Goal: Information Seeking & Learning: Learn about a topic

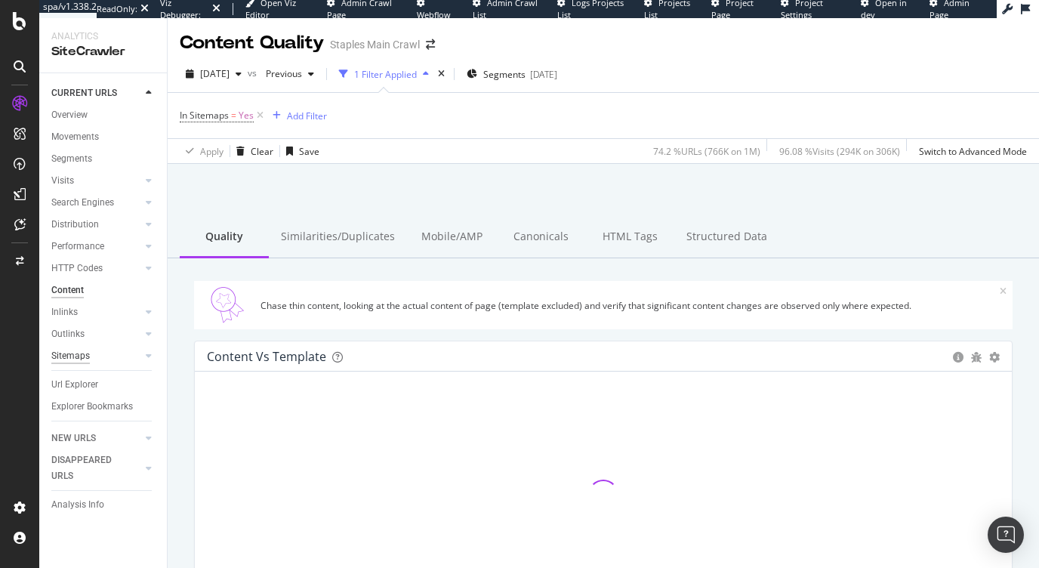
click at [64, 357] on div "Sitemaps" at bounding box center [70, 356] width 39 height 16
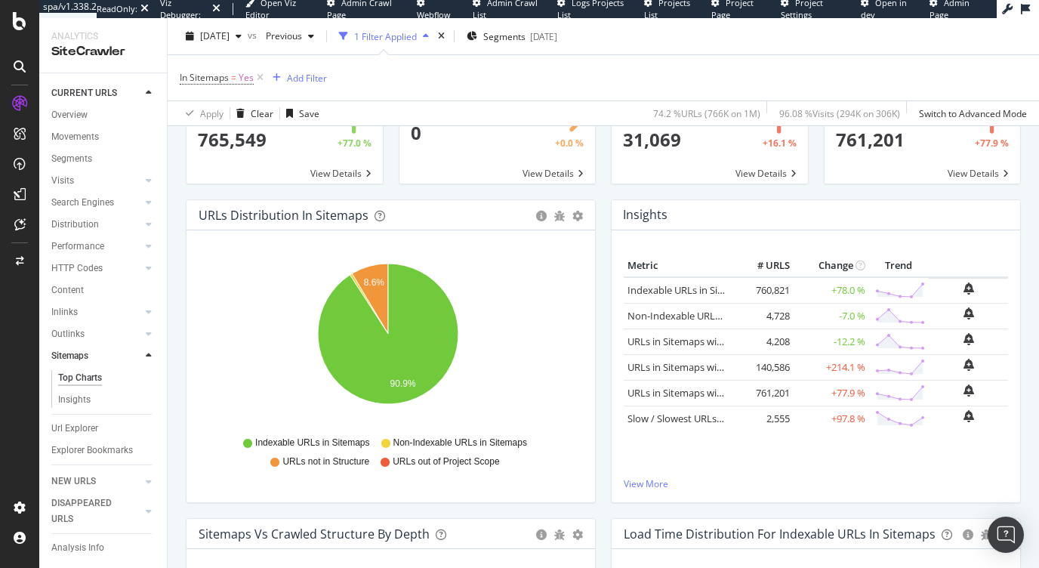
scroll to position [112, 0]
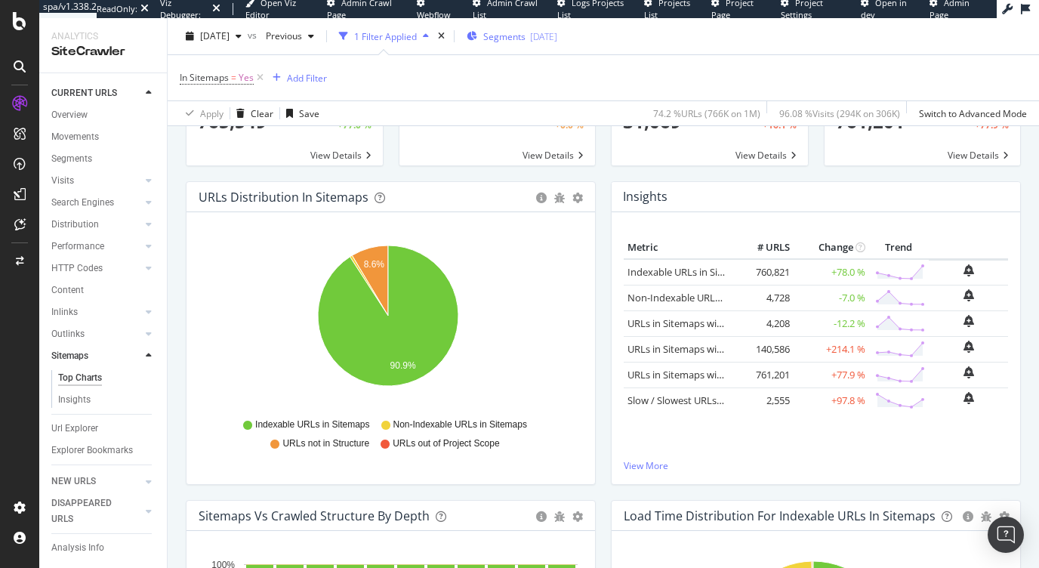
click at [526, 36] on span "Segments" at bounding box center [504, 35] width 42 height 13
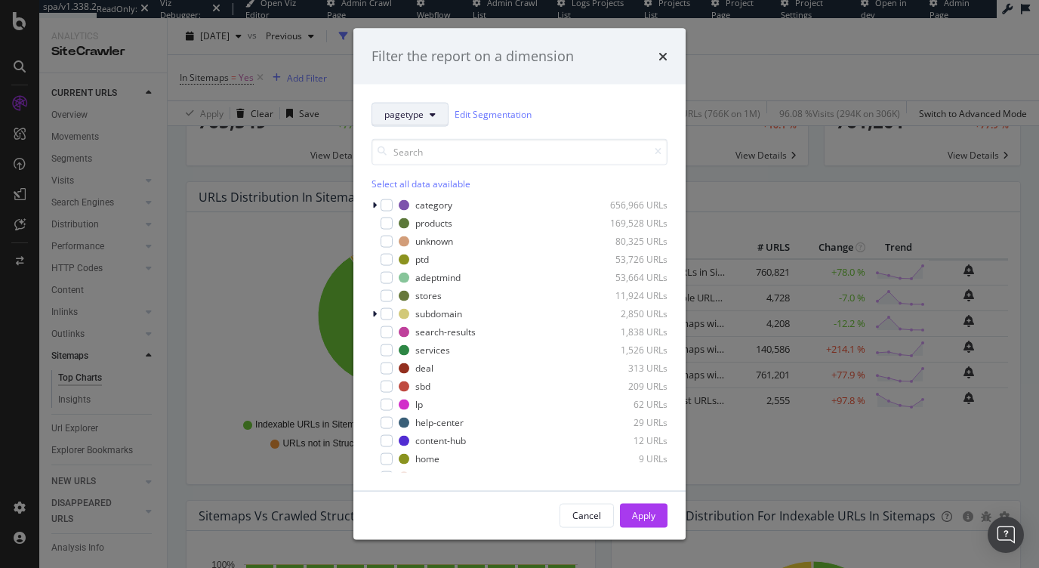
click at [425, 113] on button "pagetype" at bounding box center [410, 114] width 77 height 24
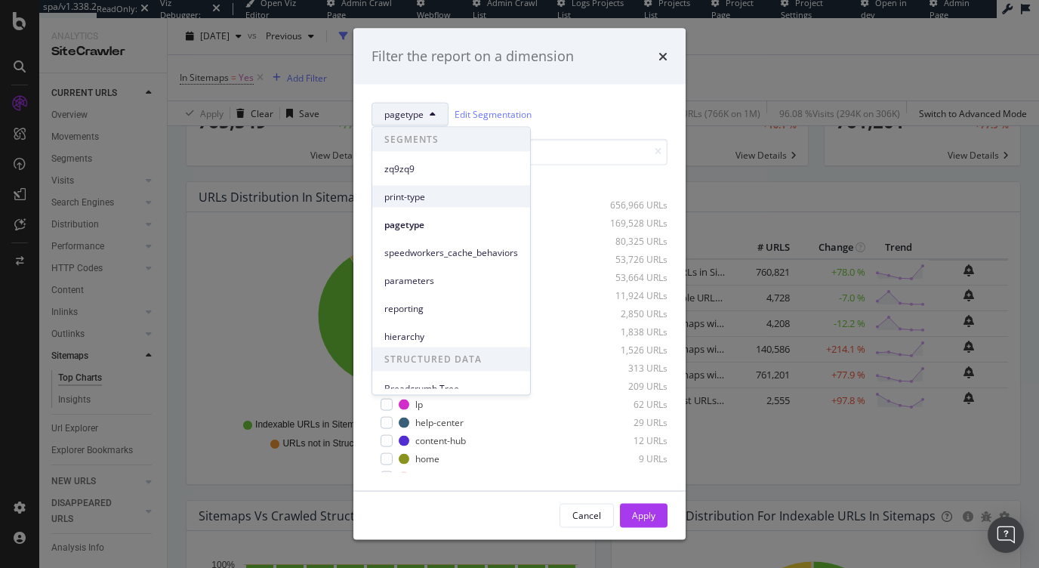
scroll to position [11, 0]
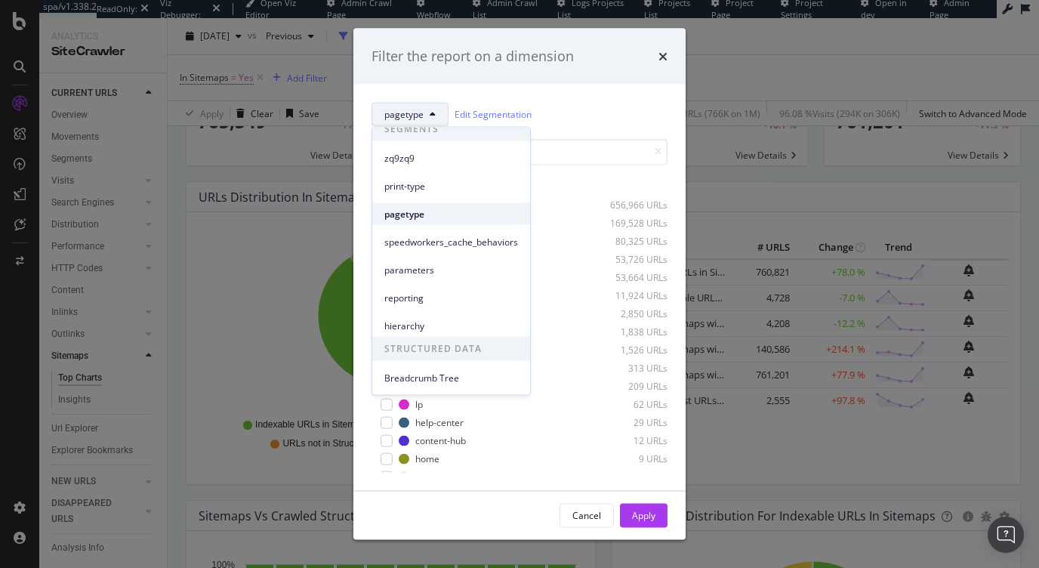
click at [413, 217] on span "pagetype" at bounding box center [452, 214] width 134 height 14
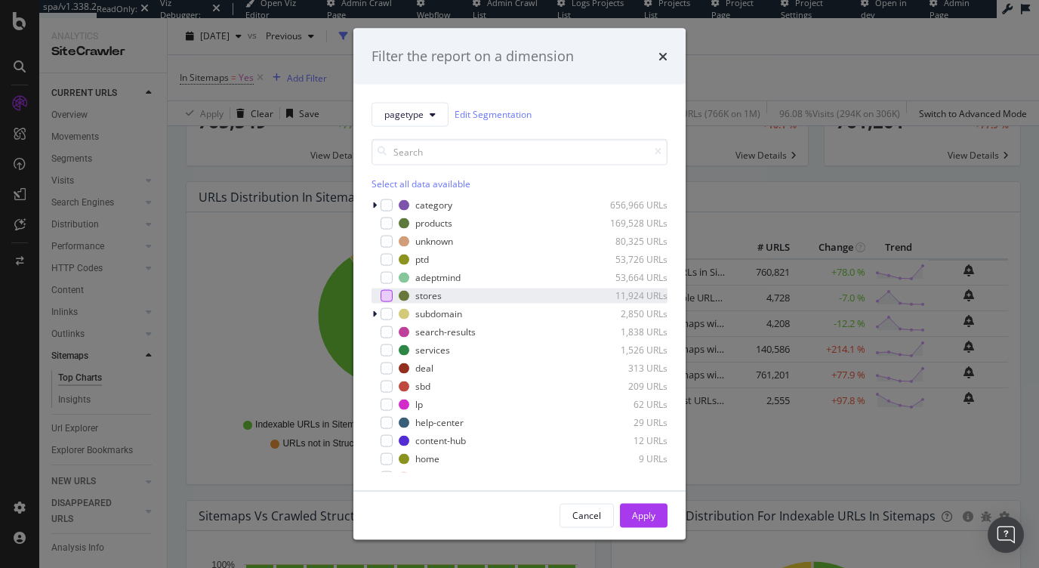
click at [389, 295] on div "modal" at bounding box center [387, 295] width 12 height 12
click at [375, 313] on icon "modal" at bounding box center [374, 313] width 5 height 9
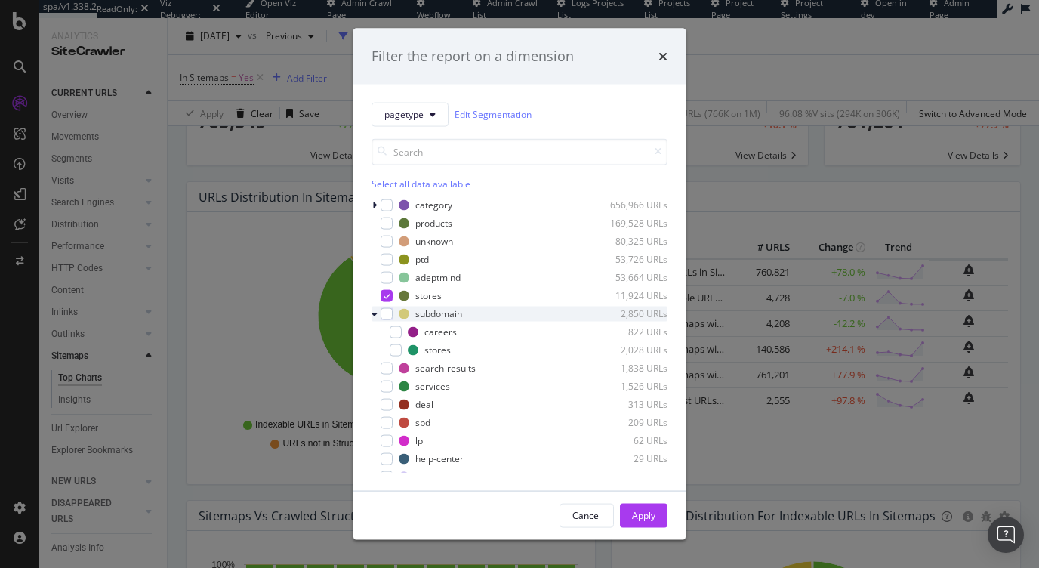
click at [375, 313] on icon "modal" at bounding box center [375, 313] width 6 height 9
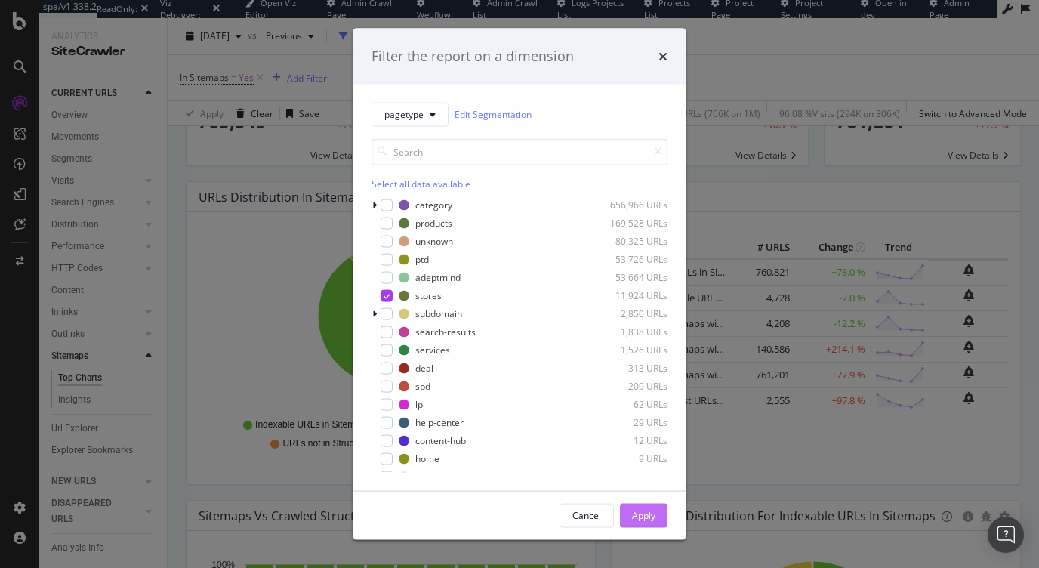
click at [642, 515] on div "Apply" at bounding box center [643, 515] width 23 height 13
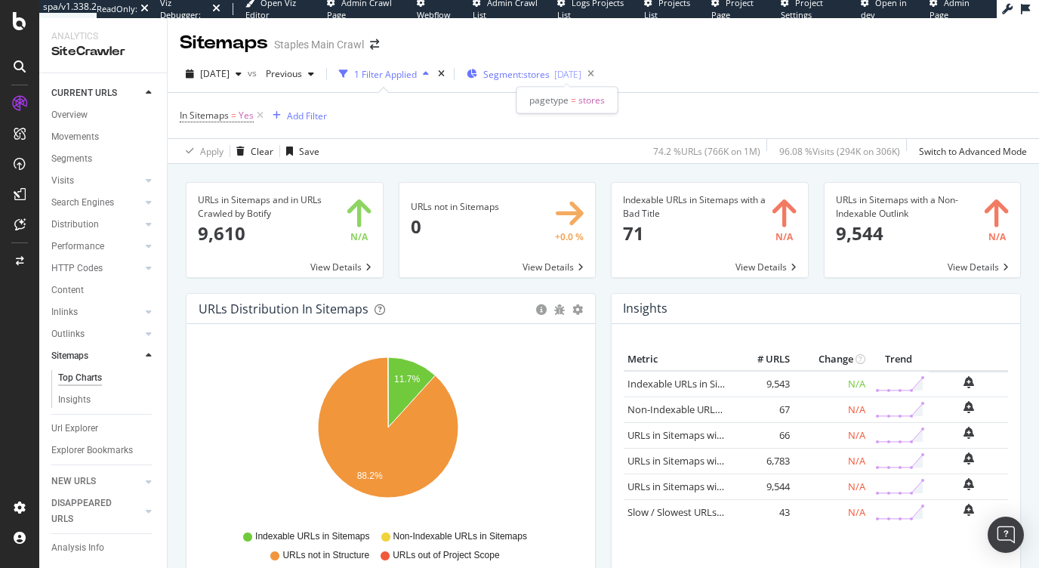
click at [537, 74] on span "Segment: stores" at bounding box center [516, 74] width 66 height 13
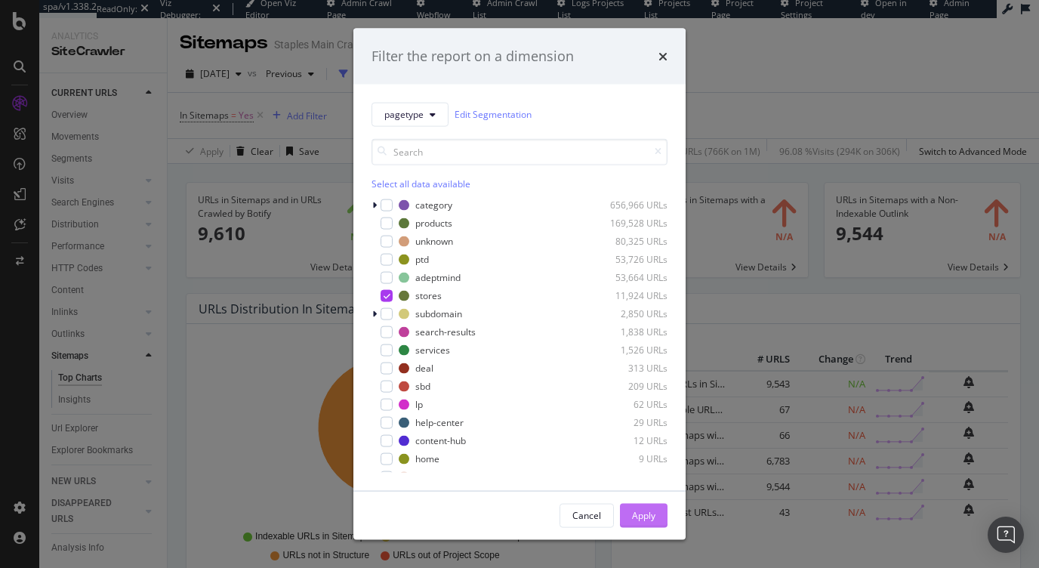
click at [645, 515] on div "Apply" at bounding box center [643, 515] width 23 height 13
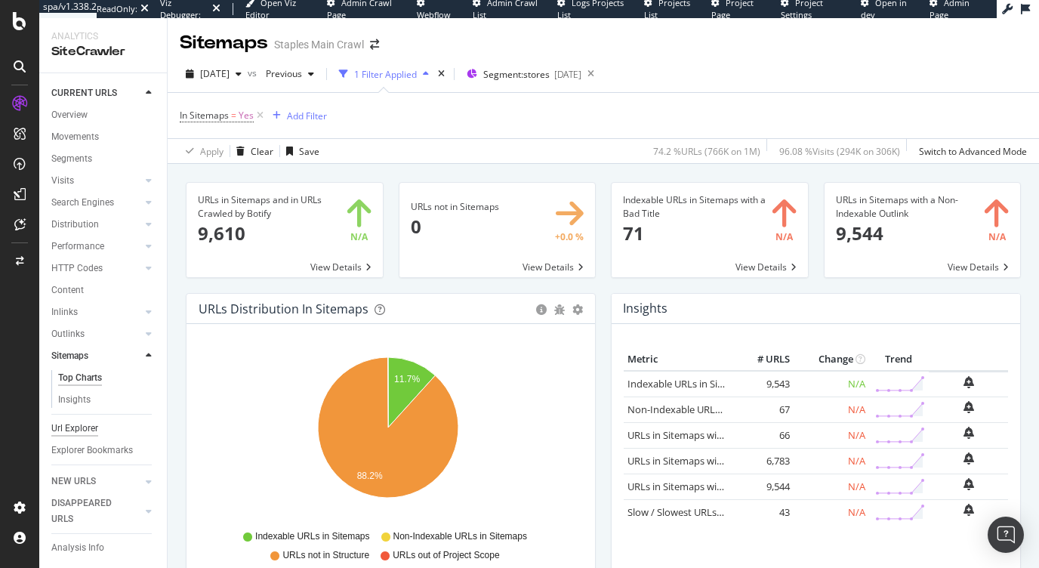
click at [73, 431] on div "Url Explorer" at bounding box center [74, 429] width 47 height 16
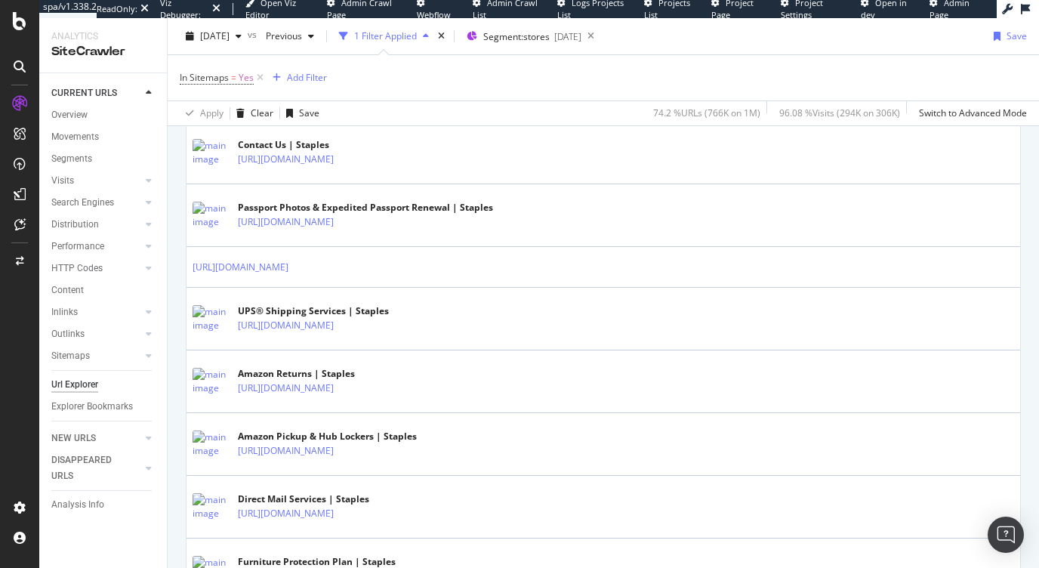
scroll to position [873, 0]
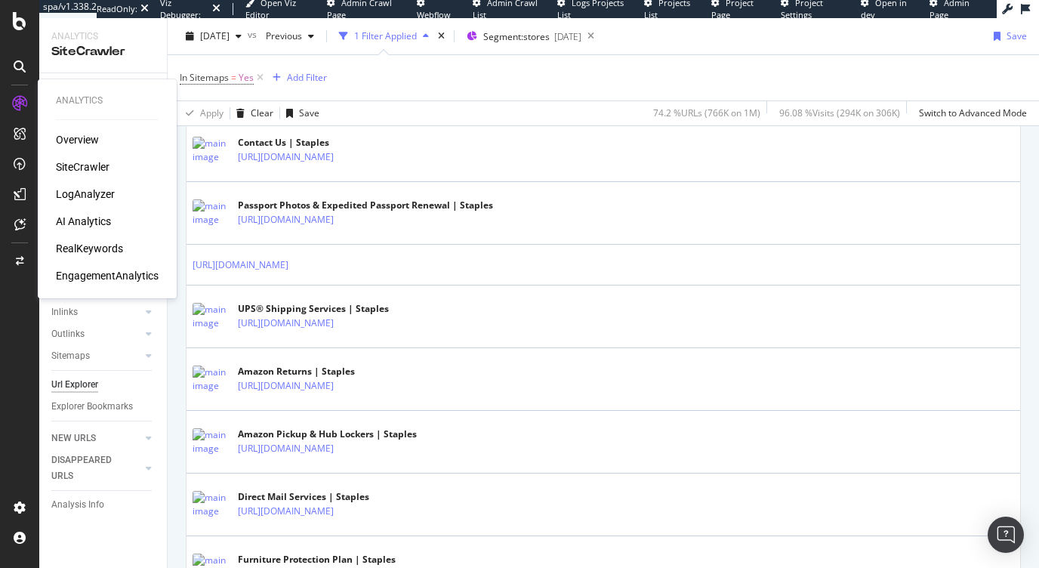
click at [94, 249] on div "RealKeywords" at bounding box center [89, 248] width 67 height 15
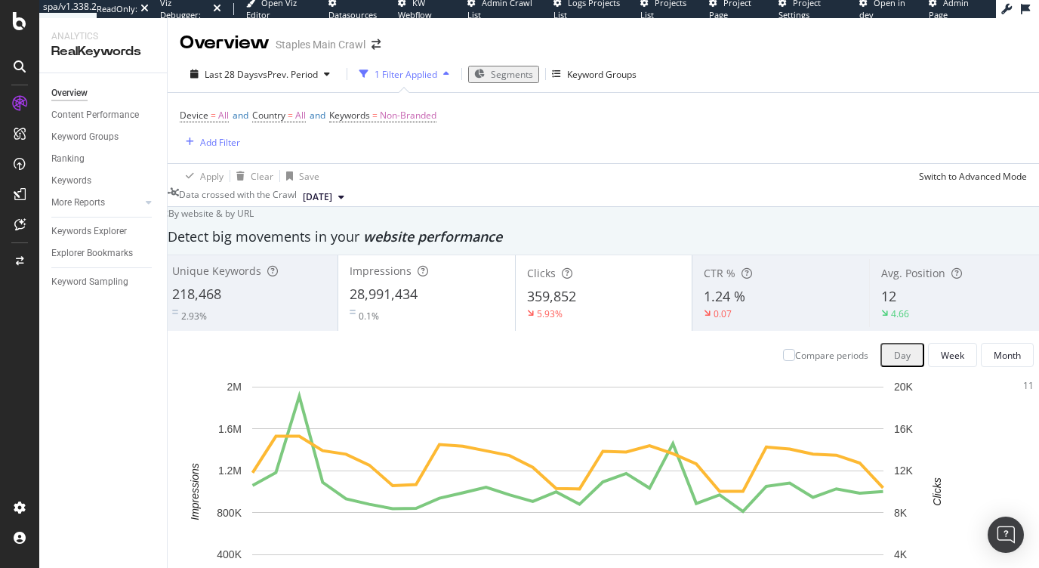
click at [496, 75] on span "Segments" at bounding box center [512, 74] width 42 height 13
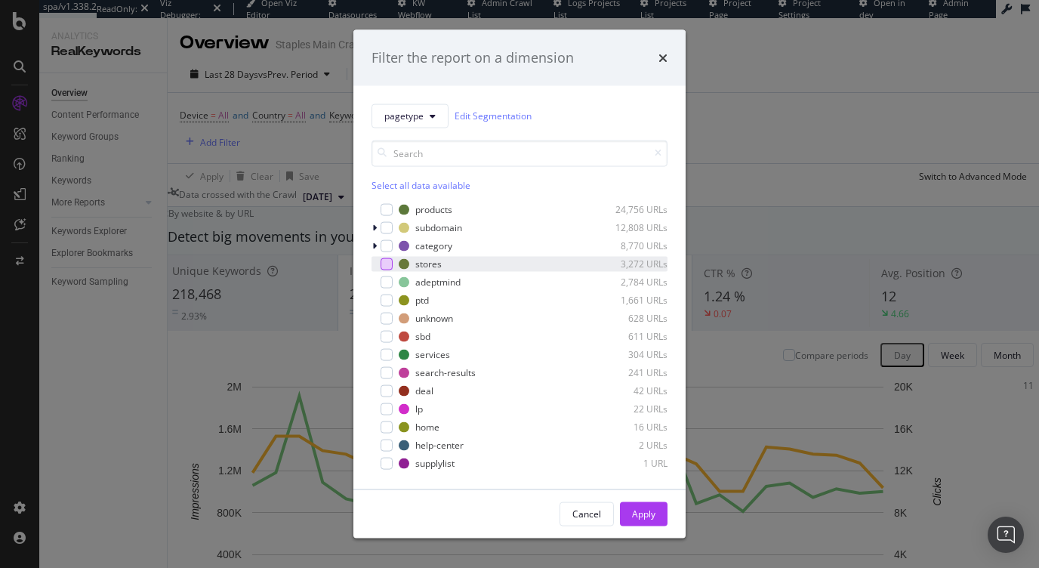
click at [388, 261] on div "modal" at bounding box center [387, 264] width 12 height 12
click at [644, 512] on div "Apply" at bounding box center [643, 514] width 23 height 13
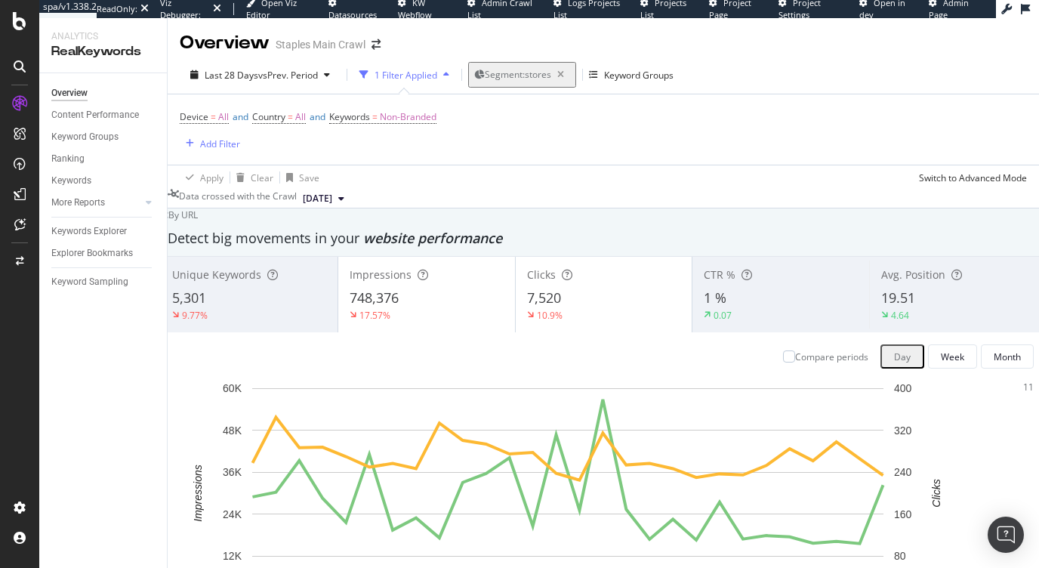
scroll to position [9, 0]
click at [994, 357] on div "Month" at bounding box center [1007, 357] width 27 height 13
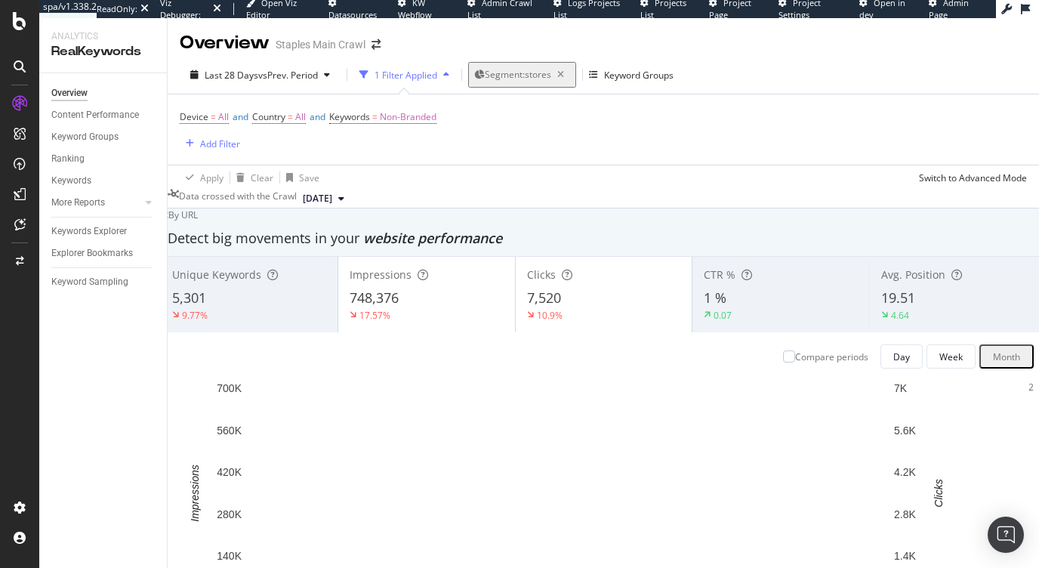
scroll to position [0, 0]
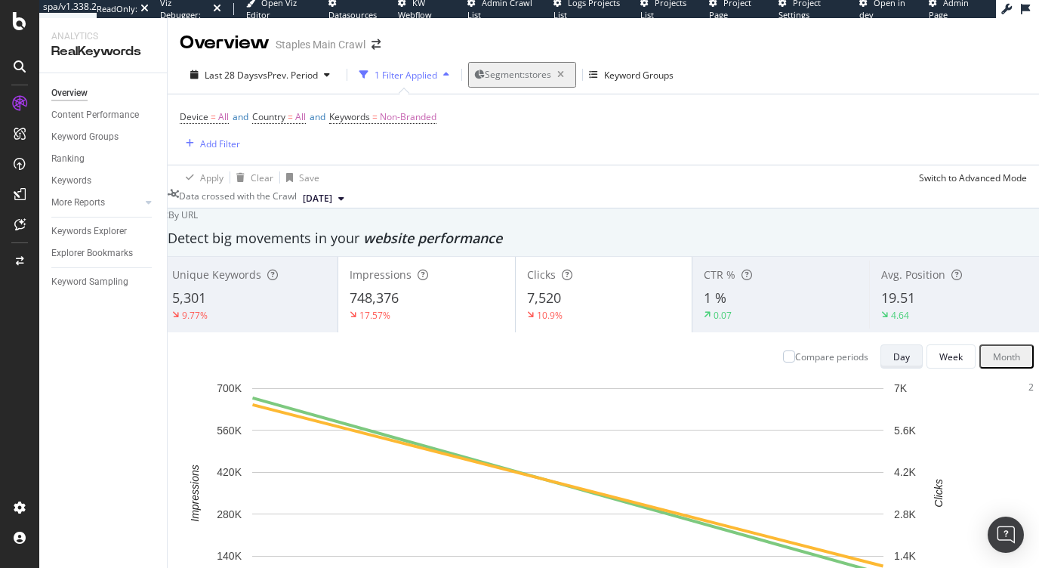
click at [894, 363] on div "Day" at bounding box center [902, 357] width 17 height 13
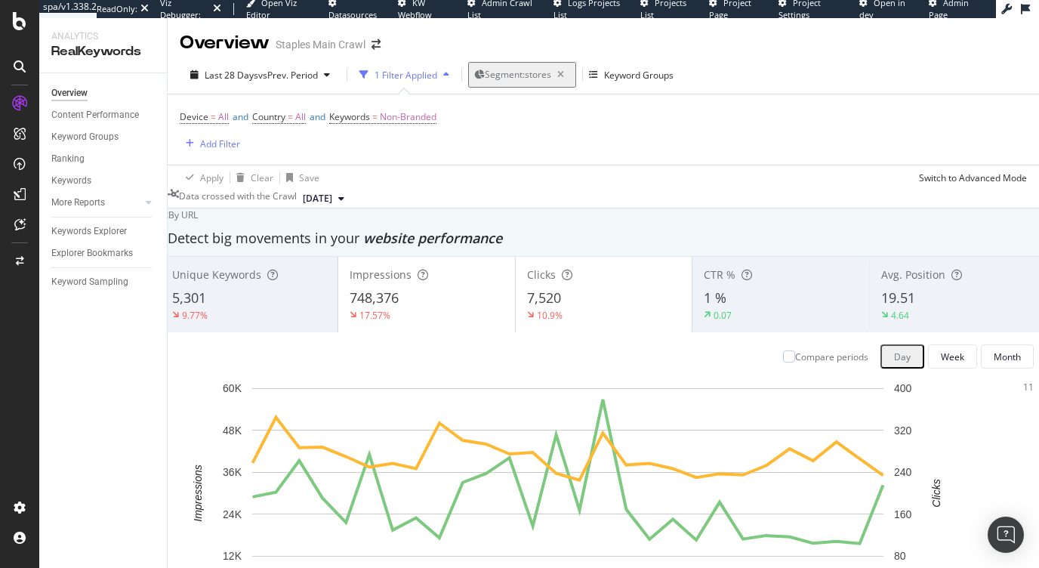
click at [332, 199] on span "[DATE]" at bounding box center [317, 199] width 29 height 14
click at [460, 174] on div "Apply Clear Save Switch to Advanced Mode" at bounding box center [604, 177] width 872 height 25
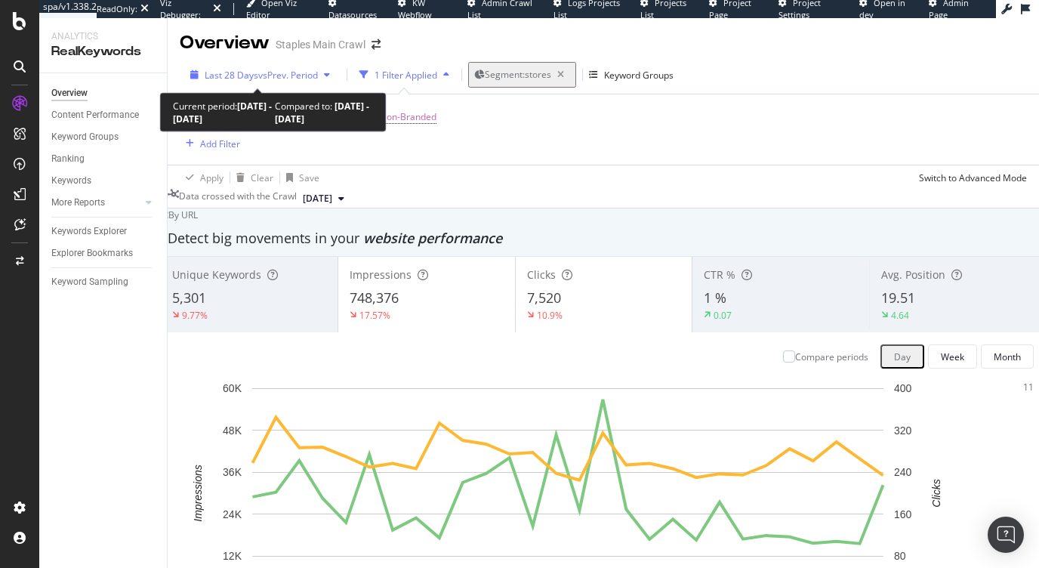
click at [282, 76] on span "vs Prev. Period" at bounding box center [288, 75] width 60 height 13
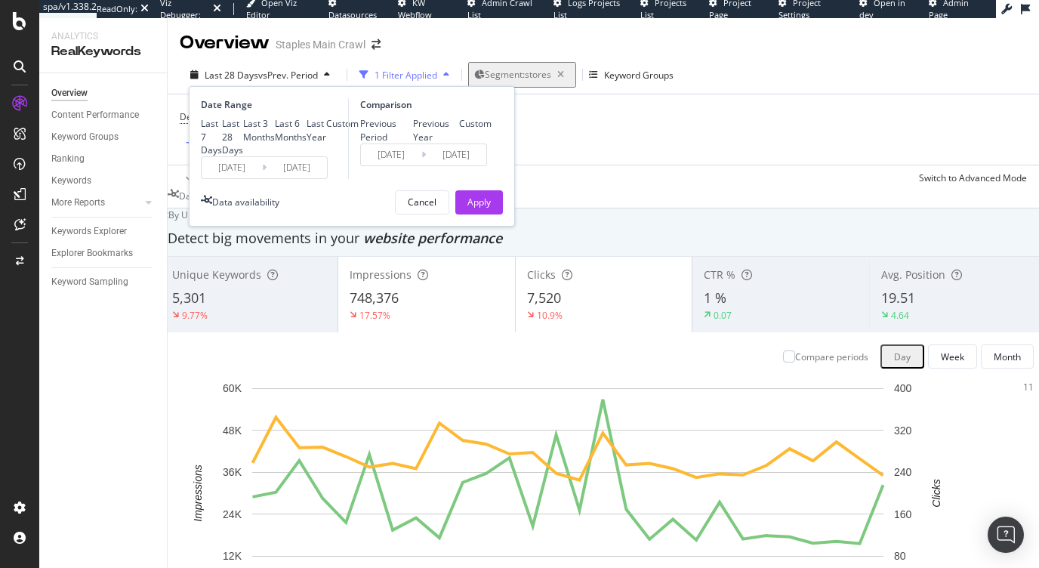
click at [243, 131] on div "Last 3 Months" at bounding box center [243, 131] width 0 height 0
type input "[DATE]"
click at [475, 209] on div "Apply" at bounding box center [479, 202] width 23 height 13
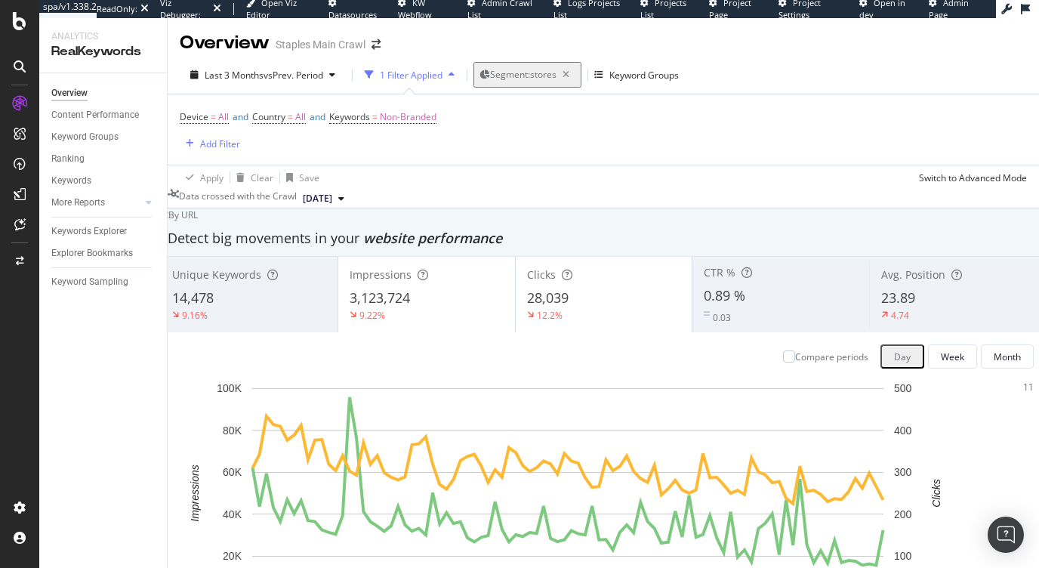
scroll to position [1390, 0]
